Goal: Task Accomplishment & Management: Complete application form

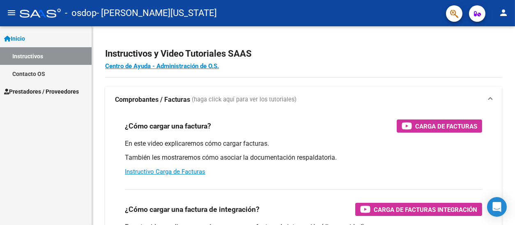
click at [59, 88] on span "Prestadores / Proveedores" at bounding box center [41, 91] width 75 height 9
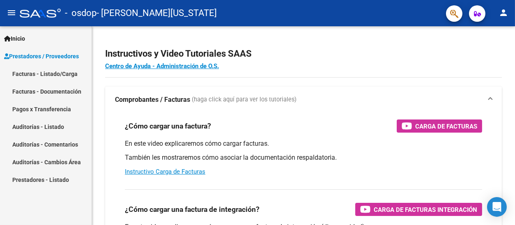
click at [55, 78] on link "Facturas - Listado/Carga" at bounding box center [46, 74] width 92 height 18
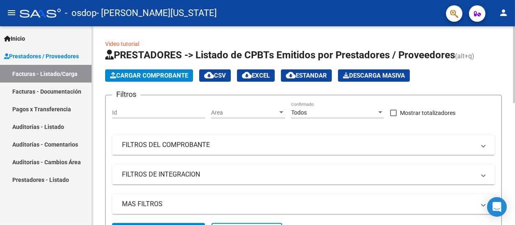
click at [149, 77] on span "Cargar Comprobante" at bounding box center [149, 75] width 78 height 7
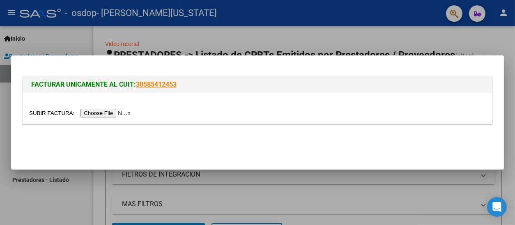
click at [110, 111] on input "file" at bounding box center [81, 113] width 104 height 9
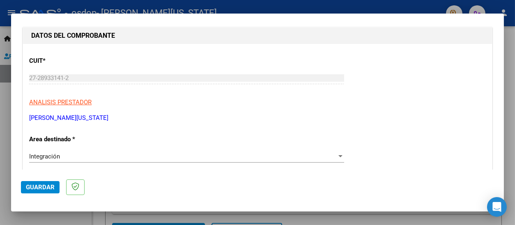
scroll to position [123, 0]
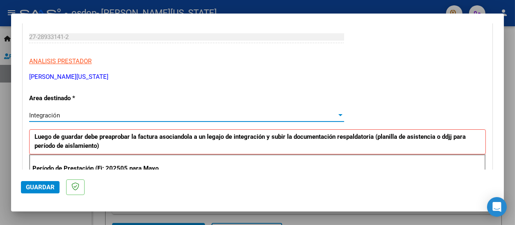
click at [338, 115] on div at bounding box center [340, 115] width 4 height 2
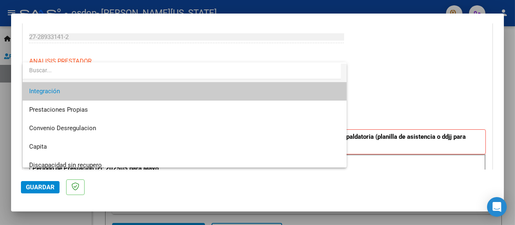
scroll to position [61, 0]
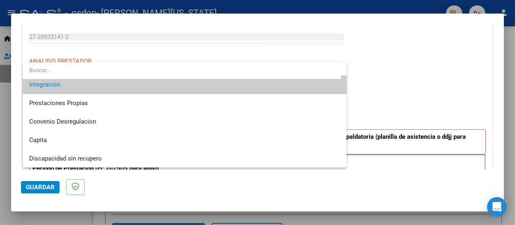
click at [66, 87] on span "Integración" at bounding box center [184, 85] width 311 height 18
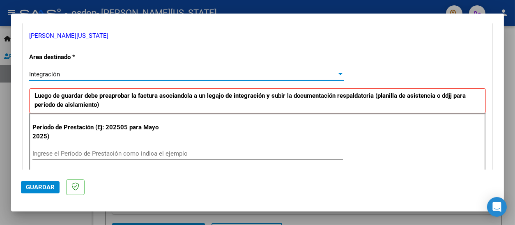
scroll to position [205, 0]
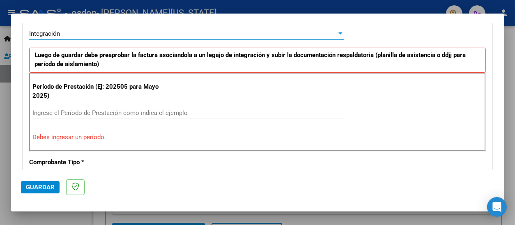
click at [170, 112] on input "Ingrese el Período de Prestación como indica el ejemplo" at bounding box center [187, 112] width 310 height 7
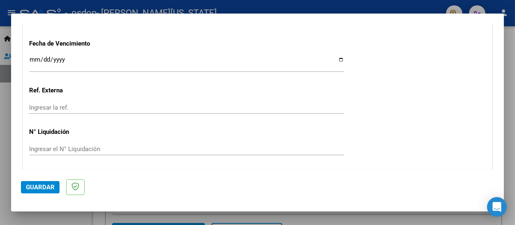
scroll to position [600, 0]
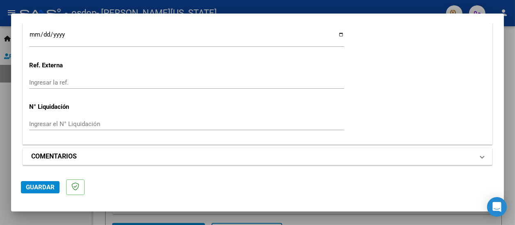
type input "202508"
click at [458, 156] on mat-panel-title "COMENTARIOS" at bounding box center [252, 156] width 442 height 10
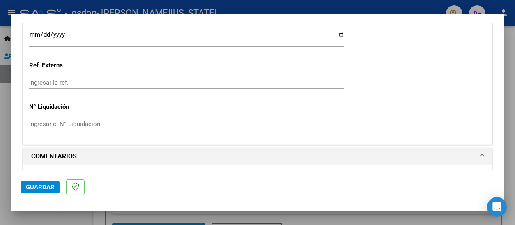
scroll to position [679, 0]
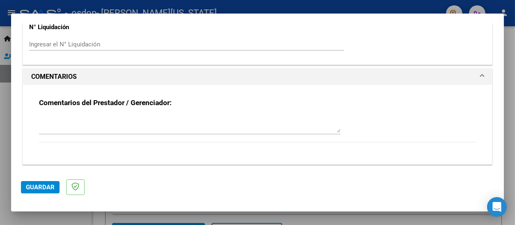
click at [469, 75] on span "COMENTARIOS" at bounding box center [255, 77] width 449 height 10
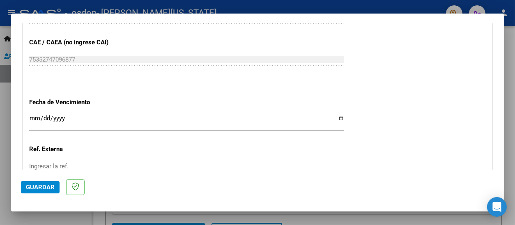
scroll to position [600, 0]
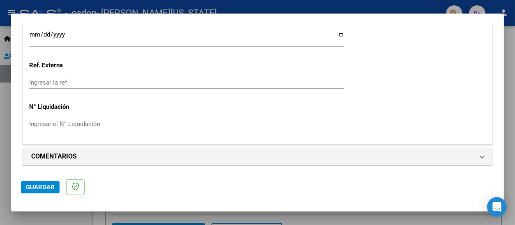
click at [48, 183] on span "Guardar" at bounding box center [40, 186] width 29 height 7
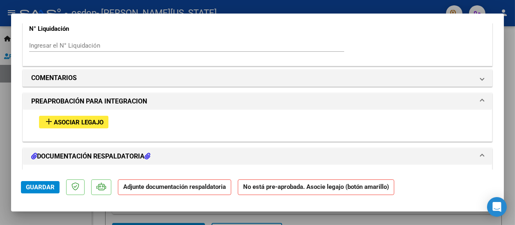
scroll to position [657, 0]
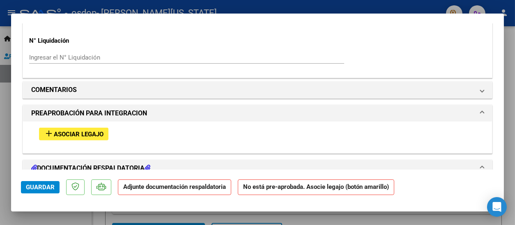
click at [80, 133] on span "Asociar Legajo" at bounding box center [79, 134] width 50 height 7
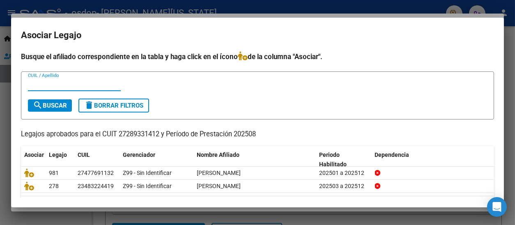
scroll to position [25, 0]
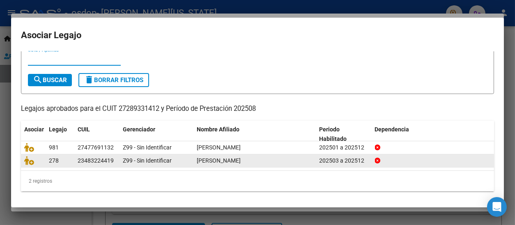
click at [63, 160] on div "278" at bounding box center [60, 160] width 22 height 9
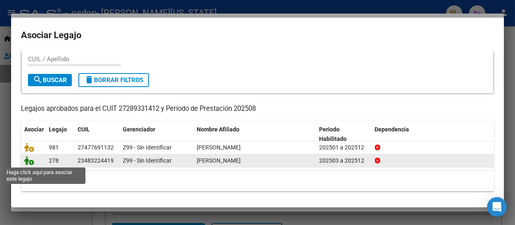
click at [32, 160] on icon at bounding box center [29, 160] width 10 height 9
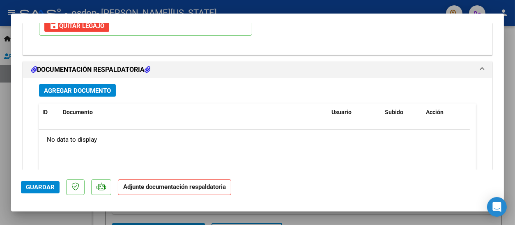
scroll to position [924, 0]
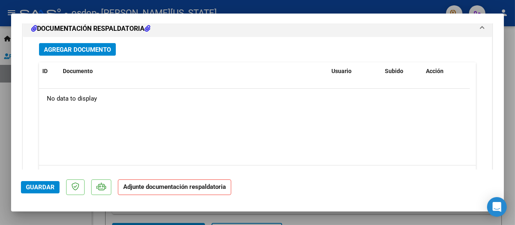
click at [96, 48] on span "Agregar Documento" at bounding box center [77, 49] width 67 height 7
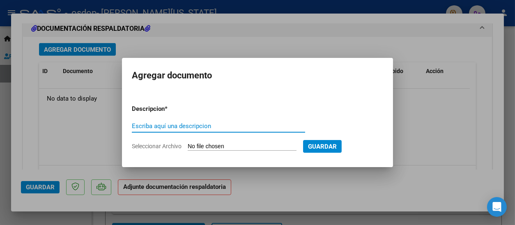
click at [193, 128] on input "Escriba aquí una descripcion" at bounding box center [218, 125] width 173 height 7
type input "PLANILLA ASISTENCIA [PERSON_NAME] 082025"
click at [250, 143] on input "Seleccionar Archivo" at bounding box center [242, 147] width 109 height 8
type input "C:\fakepath\PLANILLA ASIST [PERSON_NAME] 082025.pdf"
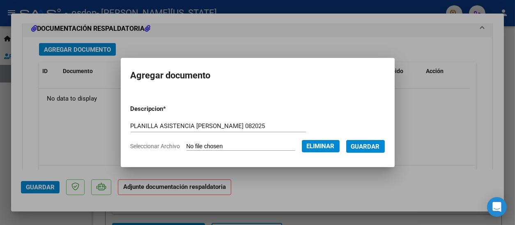
click at [367, 144] on span "Guardar" at bounding box center [365, 146] width 29 height 7
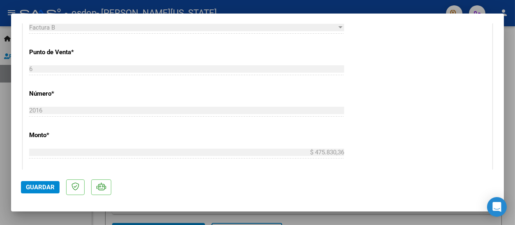
scroll to position [226, 0]
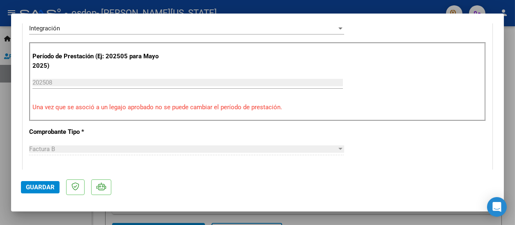
click at [40, 188] on span "Guardar" at bounding box center [40, 186] width 29 height 7
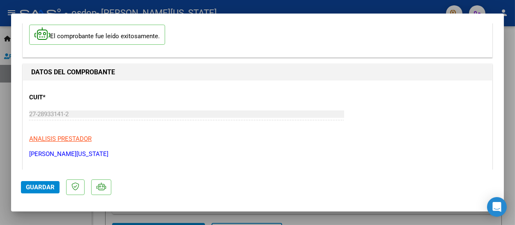
scroll to position [0, 0]
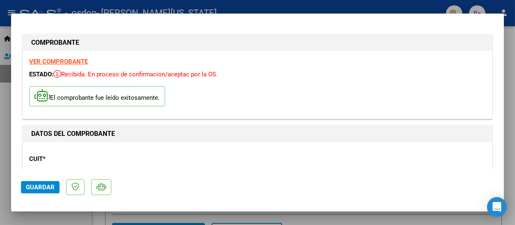
click at [29, 188] on span "Guardar" at bounding box center [40, 186] width 29 height 7
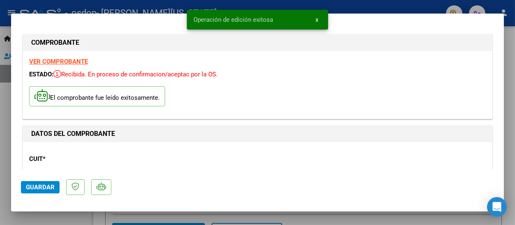
click at [5, 157] on div at bounding box center [257, 112] width 515 height 225
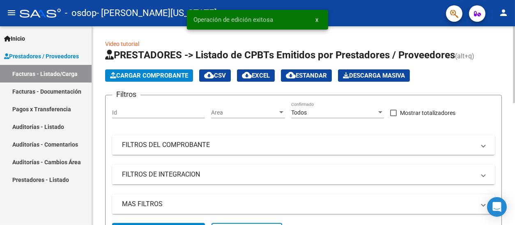
scroll to position [164, 0]
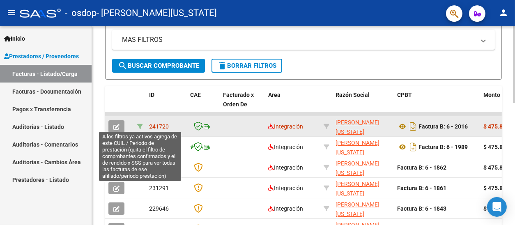
click at [140, 126] on icon at bounding box center [140, 127] width 6 height 6
type input "202508"
type input "23483224419"
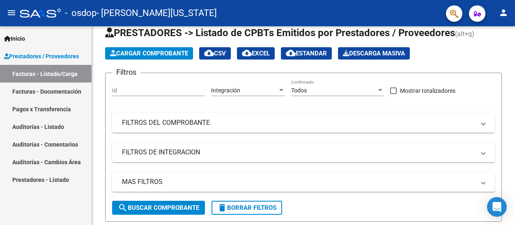
scroll to position [0, 0]
